Goal: Task Accomplishment & Management: Manage account settings

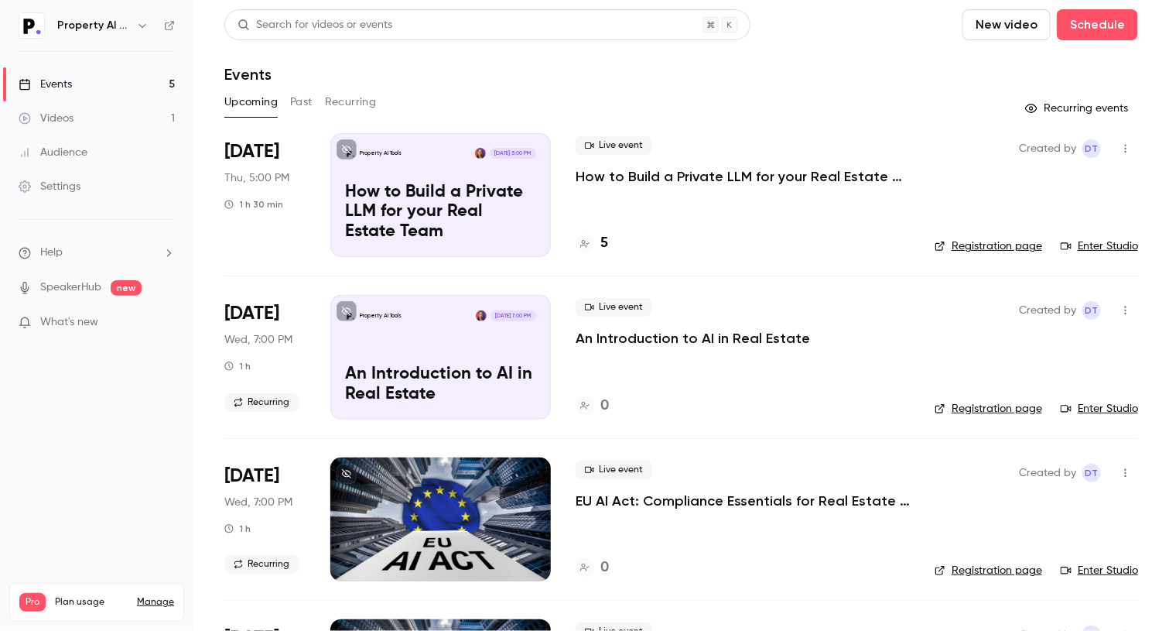
click at [793, 86] on div "Search for videos or events New video Schedule Events Upcoming Past Recurring R…" at bounding box center [681, 466] width 914 height 915
click at [857, 50] on header "Search for videos or events New video Schedule Events" at bounding box center [681, 46] width 914 height 74
click at [855, 53] on header "Search for videos or events New video Schedule Events" at bounding box center [681, 46] width 914 height 74
click at [531, 93] on div "Upcoming Past Recurring" at bounding box center [681, 102] width 914 height 25
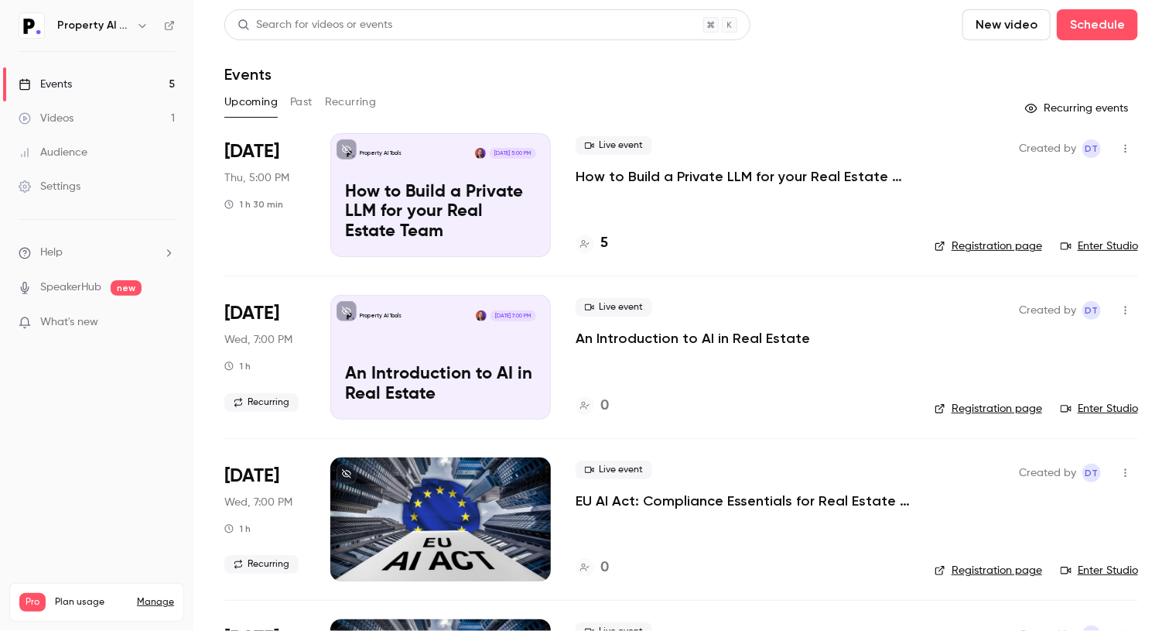
click at [847, 50] on header "Search for videos or events New video Schedule Events" at bounding box center [681, 46] width 914 height 74
click at [855, 39] on div "Search for videos or events New video Schedule" at bounding box center [681, 24] width 914 height 31
click at [843, 72] on div "Events" at bounding box center [681, 74] width 914 height 19
click at [848, 51] on header "Search for videos or events New video Schedule Events" at bounding box center [681, 46] width 914 height 74
click at [760, 60] on header "Search for videos or events New video Schedule Events" at bounding box center [681, 46] width 914 height 74
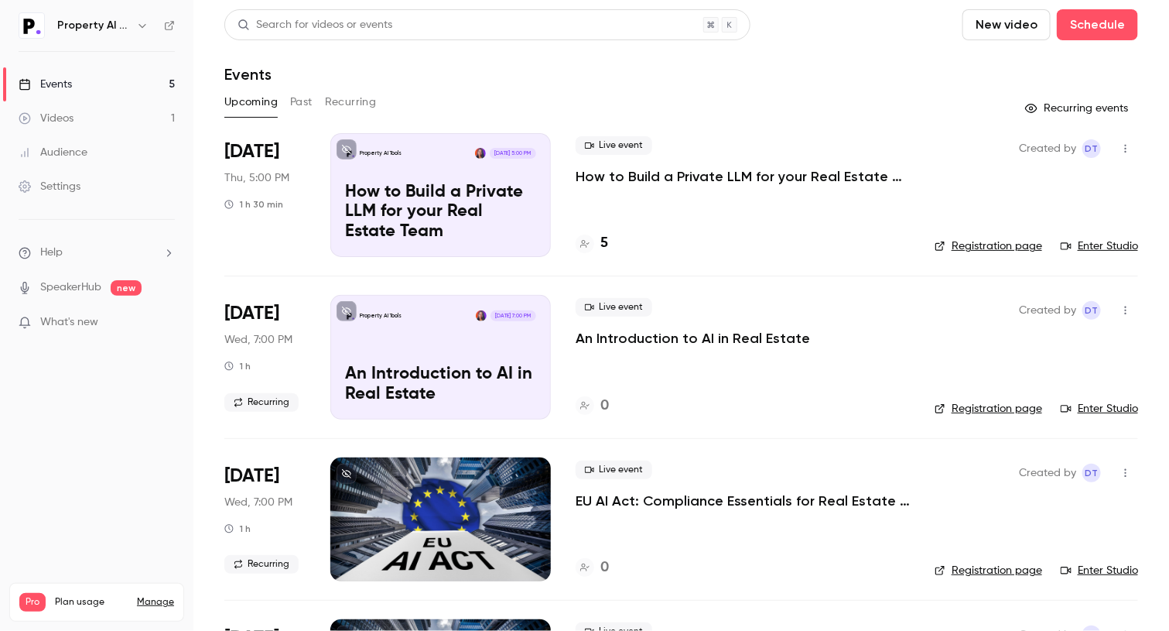
click at [777, 60] on header "Search for videos or events New video Schedule Events" at bounding box center [681, 46] width 914 height 74
click at [836, 69] on div "Events" at bounding box center [681, 74] width 914 height 19
click at [912, 58] on header "Search for videos or events New video Schedule Events" at bounding box center [681, 46] width 914 height 74
click at [519, 84] on div "Search for videos or events New video Schedule Events Upcoming Past Recurring R…" at bounding box center [681, 466] width 914 height 915
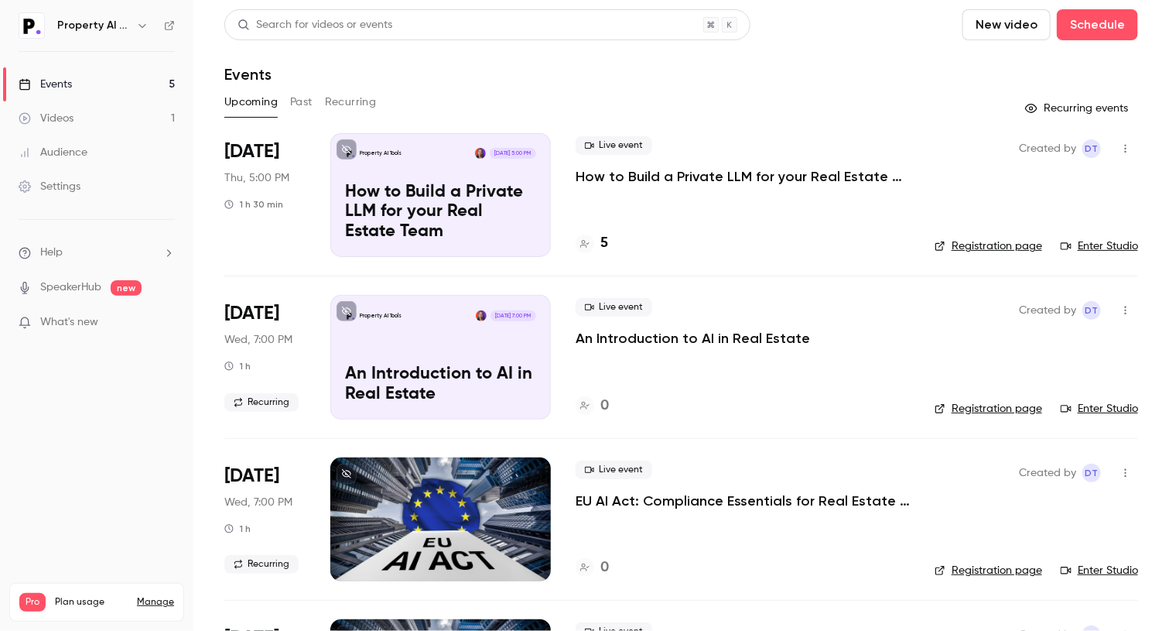
click at [649, 65] on div "Events" at bounding box center [681, 74] width 914 height 19
click at [831, 74] on div "Events" at bounding box center [681, 74] width 914 height 19
click at [857, 69] on div "Events" at bounding box center [681, 74] width 914 height 19
click at [896, 65] on div "Events" at bounding box center [681, 74] width 914 height 19
click at [878, 65] on div "Events" at bounding box center [681, 74] width 914 height 19
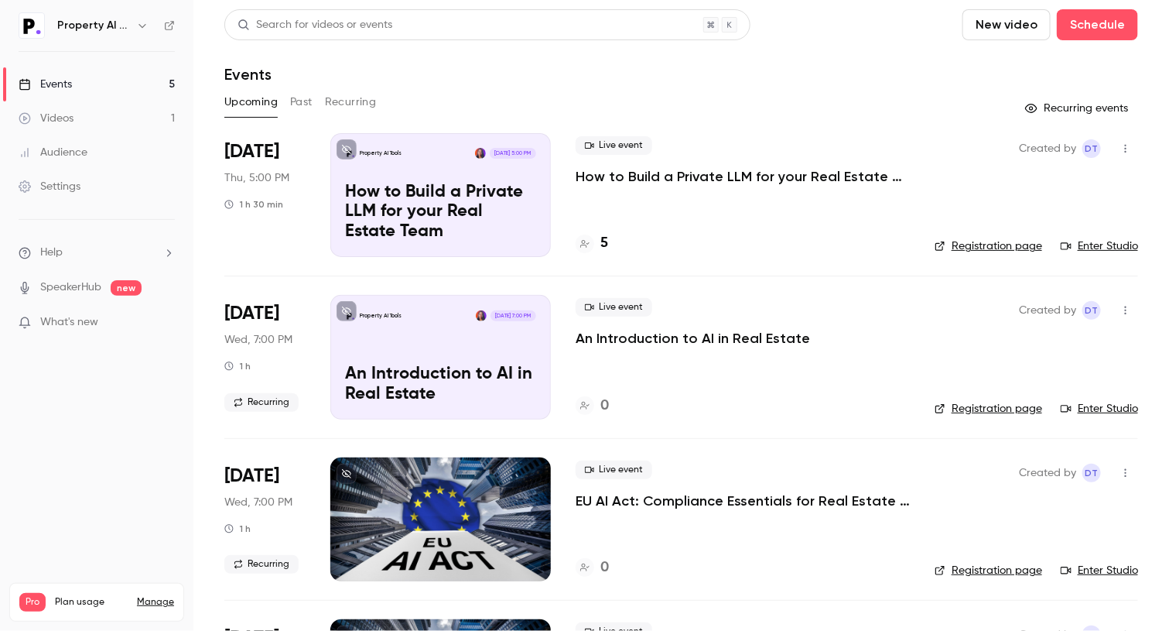
click at [820, 94] on div "Upcoming Past Recurring" at bounding box center [681, 102] width 914 height 25
click at [580, 70] on div "Events" at bounding box center [681, 74] width 914 height 19
click at [817, 87] on div "Search for videos or events New video Schedule Events Upcoming Past Recurring R…" at bounding box center [681, 466] width 914 height 915
click at [817, 86] on div "Search for videos or events New video Schedule Events Upcoming Past Recurring R…" at bounding box center [681, 466] width 914 height 915
drag, startPoint x: 817, startPoint y: 86, endPoint x: 817, endPoint y: 74, distance: 12.4
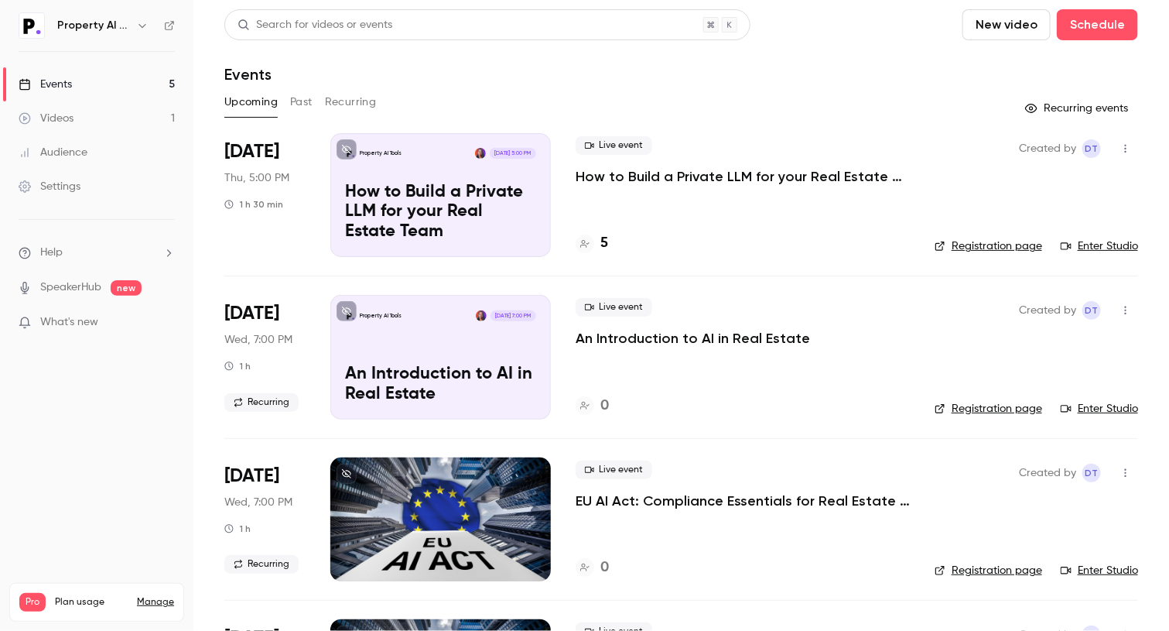
click at [817, 80] on div "Search for videos or events New video Schedule Events Upcoming Past Recurring R…" at bounding box center [681, 466] width 914 height 915
click at [579, 53] on header "Search for videos or events New video Schedule Events" at bounding box center [681, 46] width 914 height 74
click at [871, 59] on header "Search for videos or events New video Schedule Events" at bounding box center [681, 46] width 914 height 74
click at [823, 77] on div "Events" at bounding box center [681, 74] width 914 height 19
click at [589, 83] on div "Events" at bounding box center [681, 74] width 914 height 19
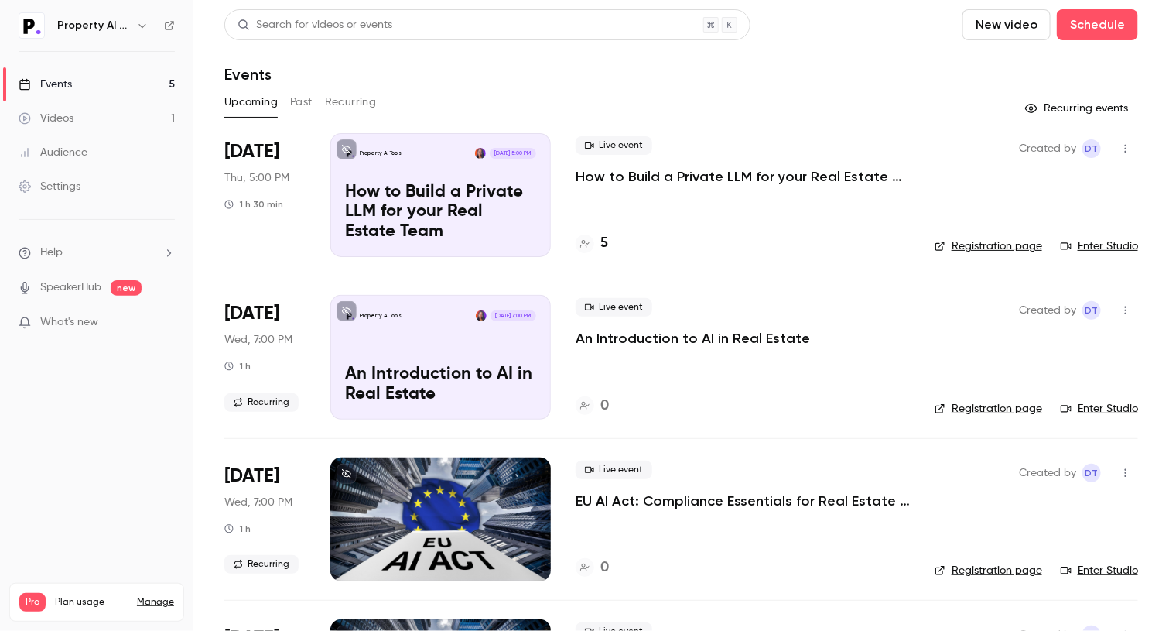
click at [149, 25] on button "button" at bounding box center [142, 25] width 19 height 19
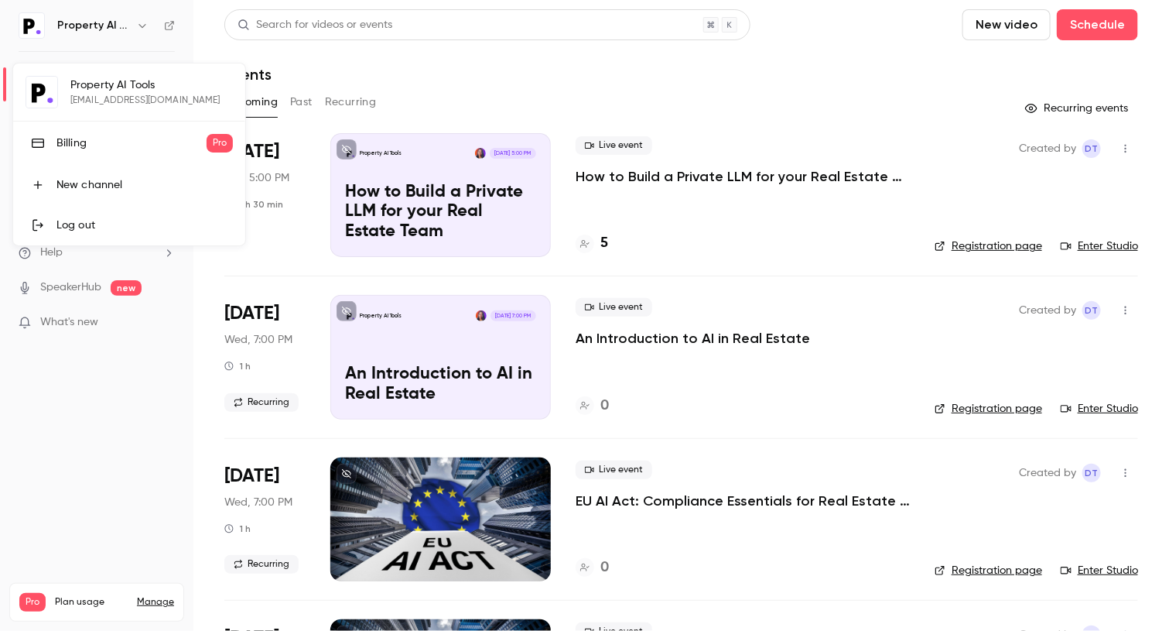
click at [847, 42] on div at bounding box center [584, 315] width 1169 height 631
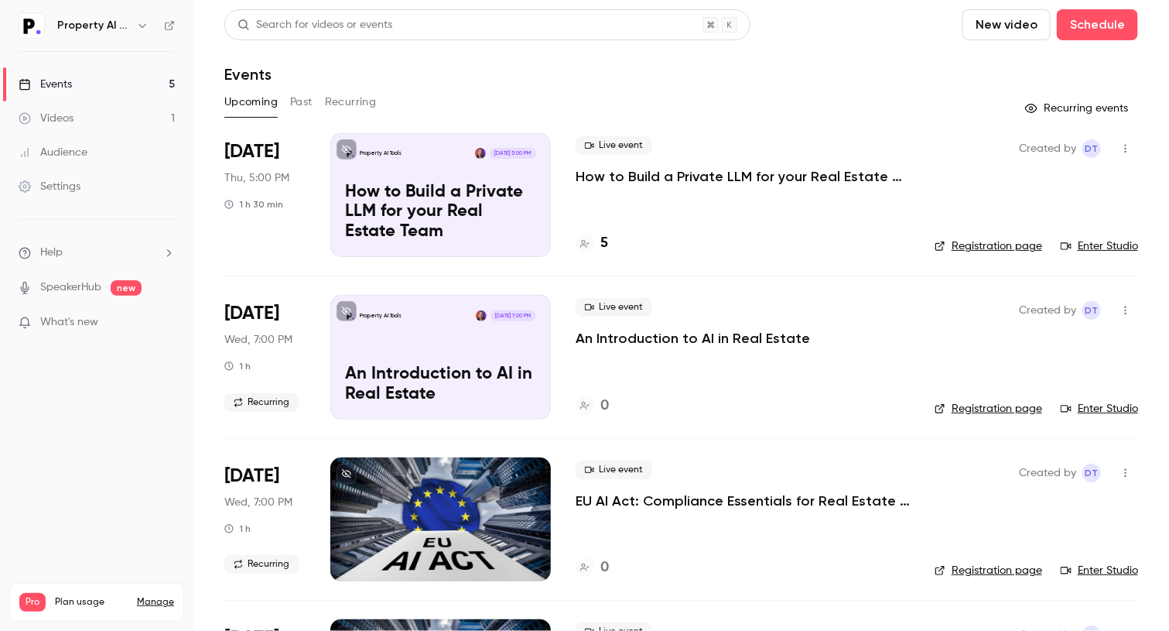
click at [645, 69] on div "Events" at bounding box center [681, 74] width 914 height 19
click at [805, 74] on div "Events" at bounding box center [681, 74] width 914 height 19
click at [757, 139] on div "Live event How to Build a Private LLM for your Real Estate Team" at bounding box center [743, 161] width 334 height 50
click at [145, 19] on icon "button" at bounding box center [142, 25] width 12 height 12
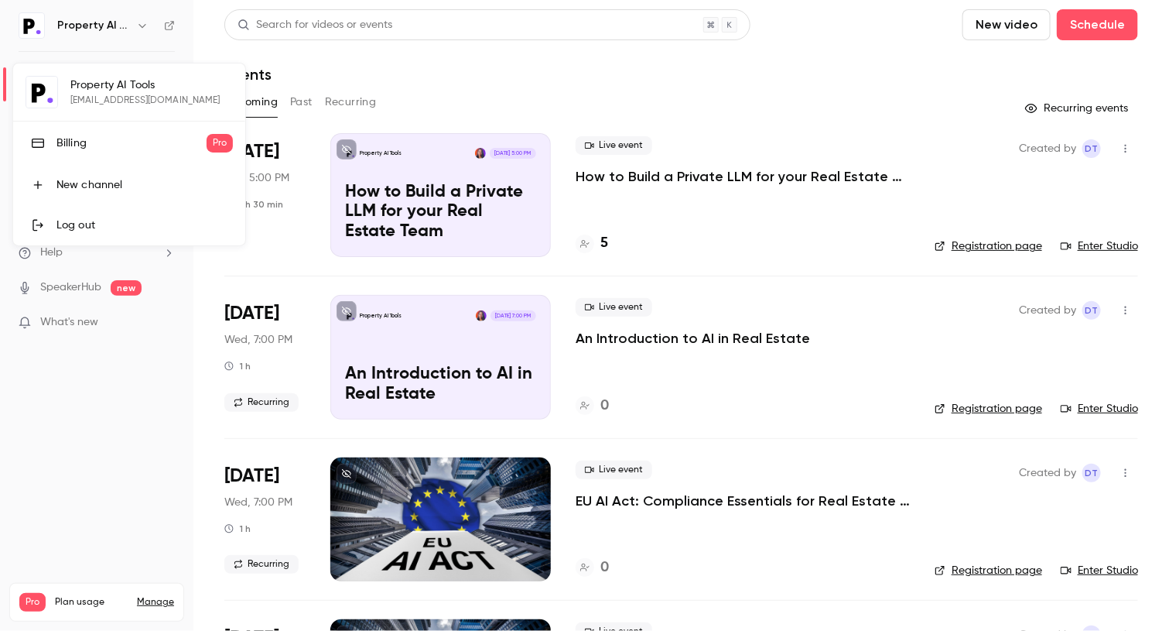
click at [129, 237] on link "Log out" at bounding box center [129, 225] width 232 height 40
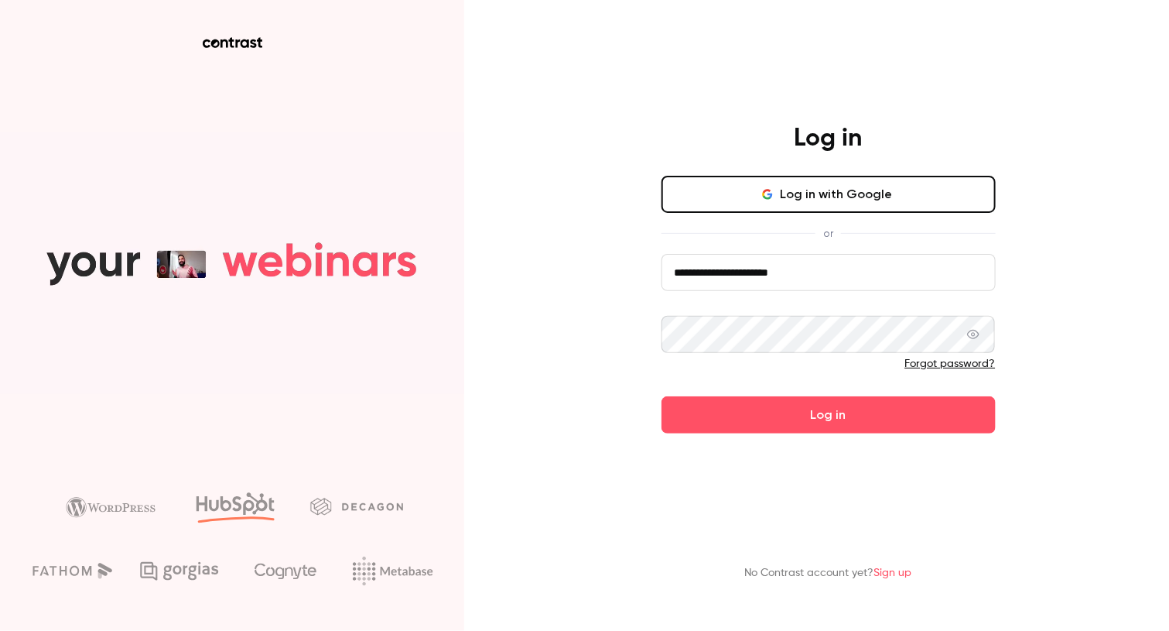
click at [1047, 65] on div "**********" at bounding box center [584, 315] width 1169 height 631
click at [1034, 185] on div "**********" at bounding box center [584, 315] width 1169 height 631
